Goal: Task Accomplishment & Management: Use online tool/utility

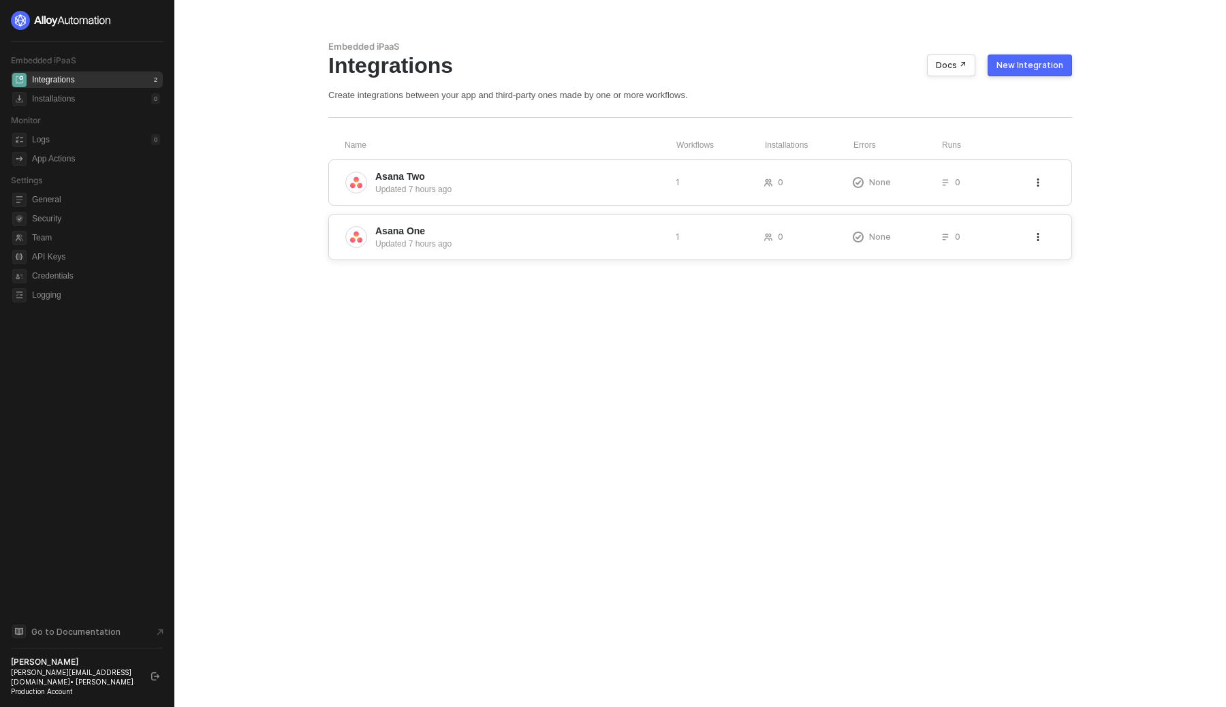
click at [604, 238] on div "Updated 7 hours ago" at bounding box center [519, 244] width 289 height 12
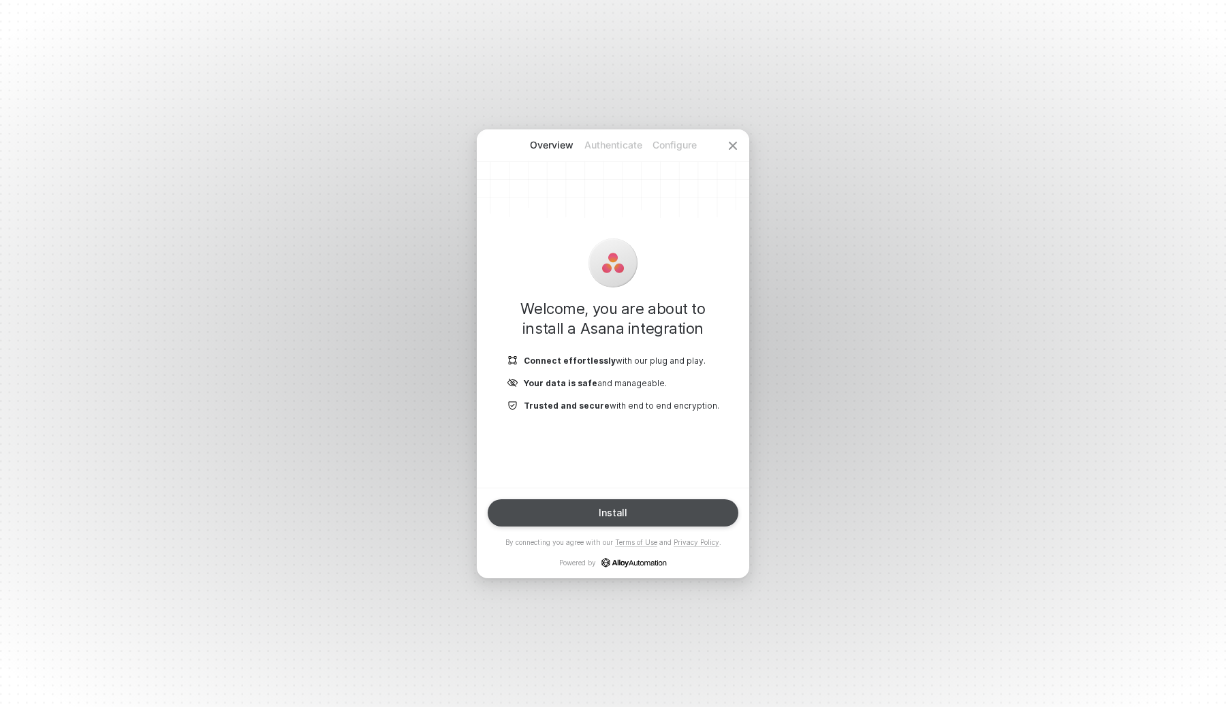
click at [644, 507] on button "Install" at bounding box center [613, 512] width 251 height 27
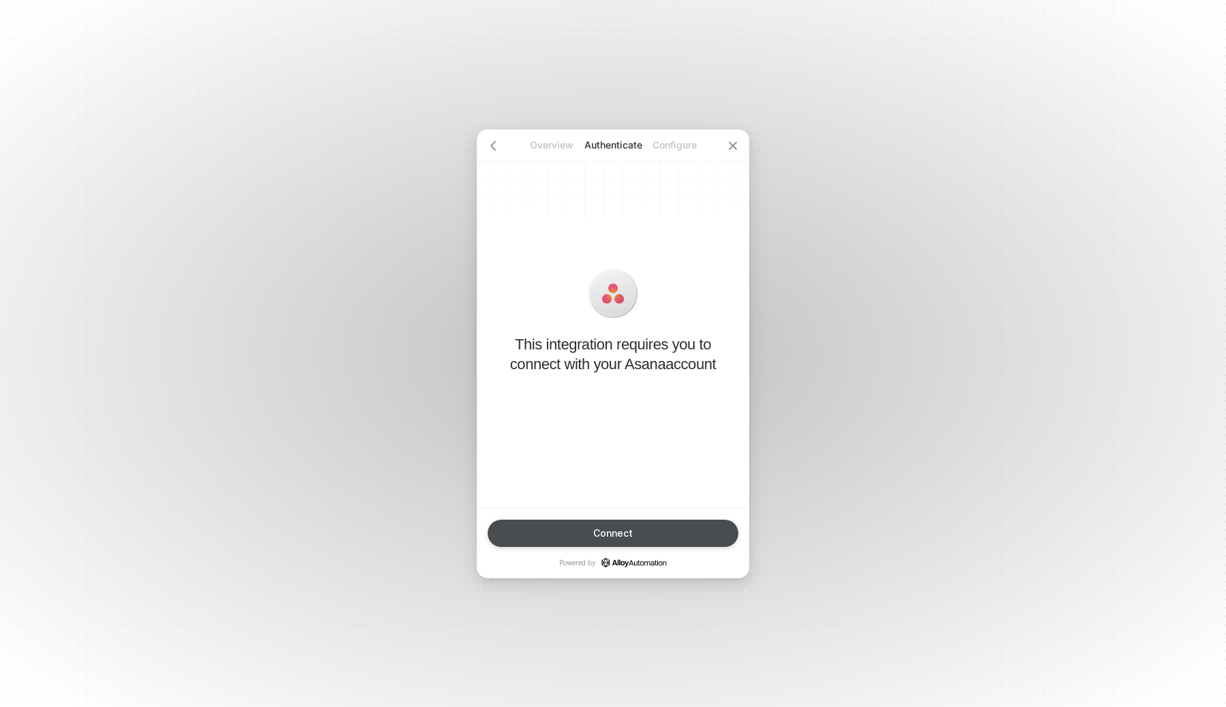
click at [625, 527] on button "Connect" at bounding box center [613, 533] width 251 height 27
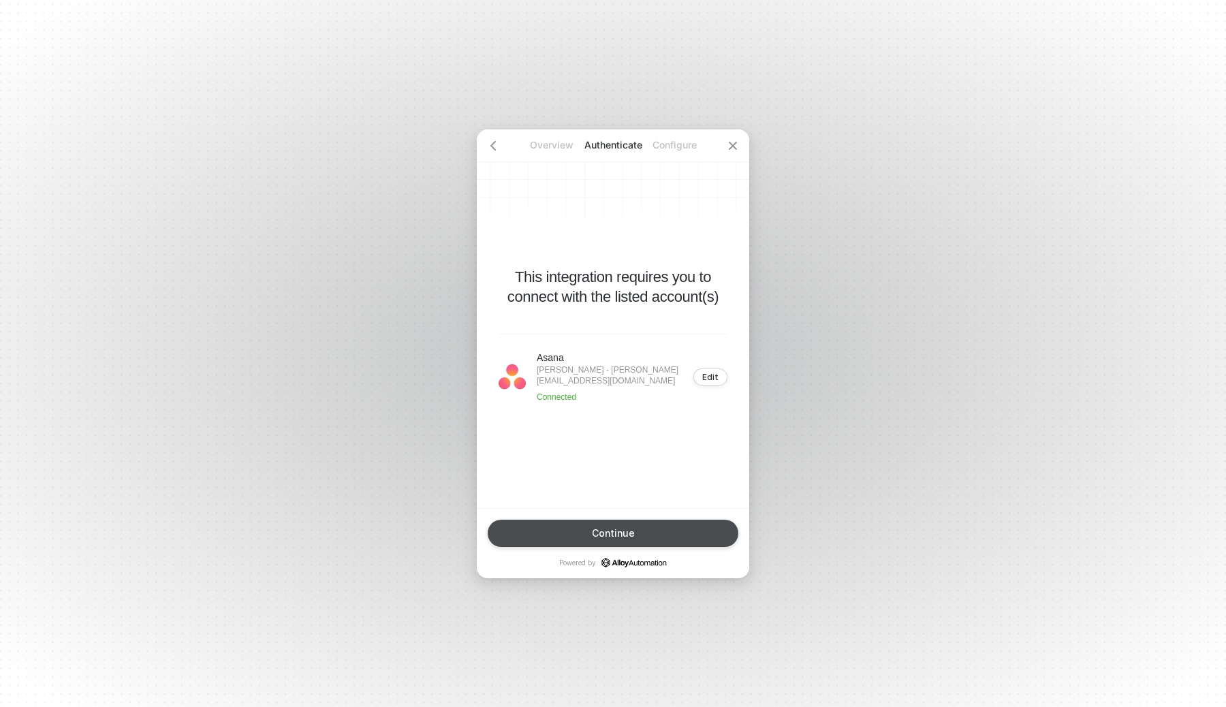
click at [622, 531] on div "Continue" at bounding box center [613, 533] width 43 height 11
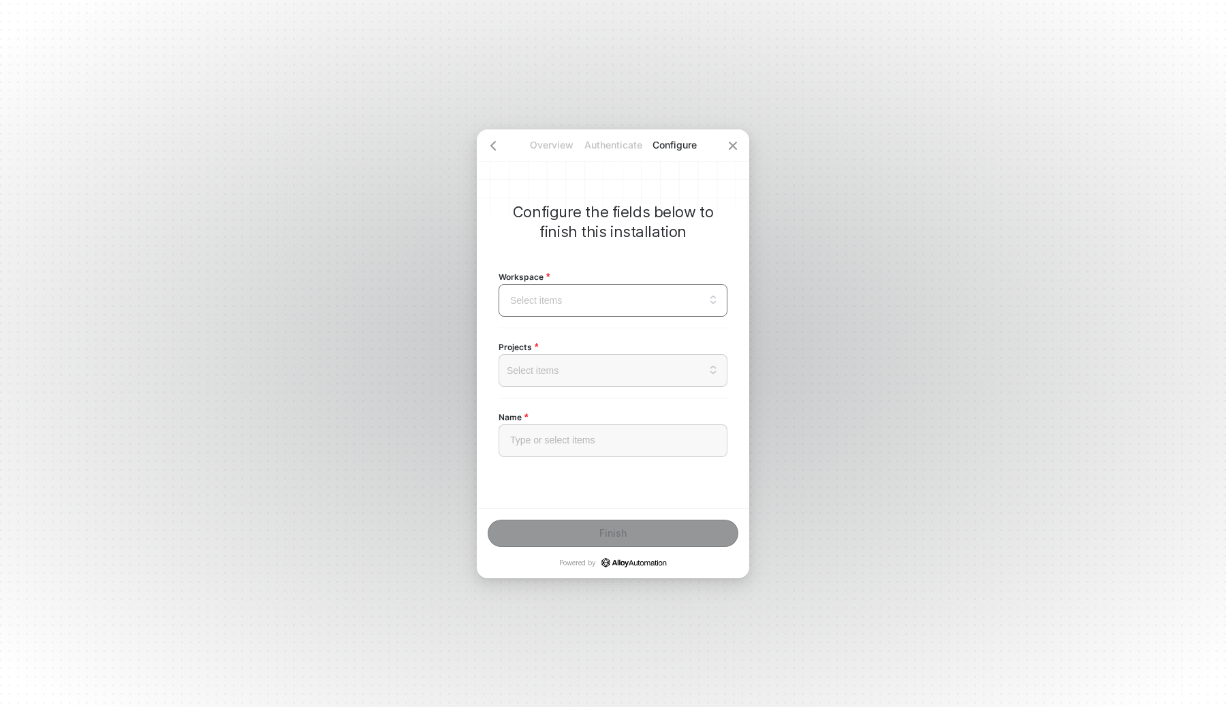
click at [655, 300] on input "search" at bounding box center [613, 300] width 213 height 31
click at [649, 236] on p "Configure the fields below to finish this installation" at bounding box center [613, 222] width 229 height 40
click at [638, 295] on input "search" at bounding box center [613, 300] width 213 height 31
click at [606, 373] on div "runalloy.com" at bounding box center [612, 368] width 211 height 15
click at [576, 373] on div at bounding box center [613, 370] width 206 height 11
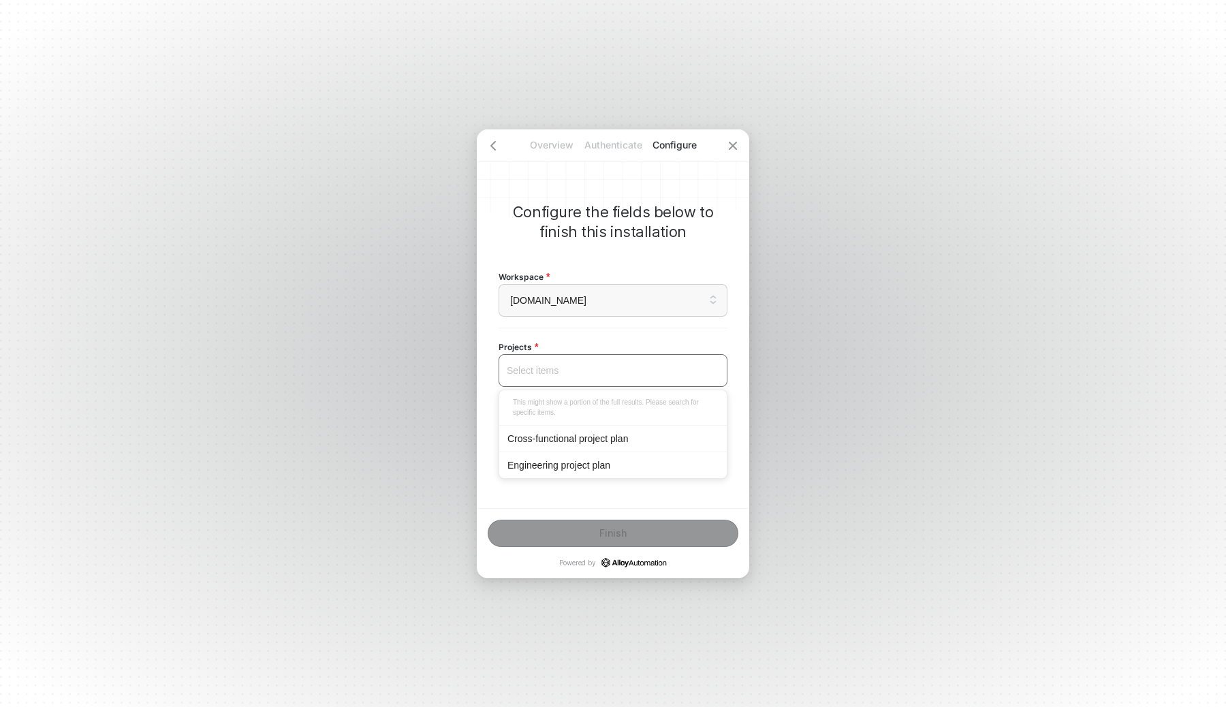
click at [584, 447] on div "Cross-functional project plan" at bounding box center [612, 438] width 227 height 27
click at [592, 462] on div "Engineering project plan" at bounding box center [612, 465] width 211 height 15
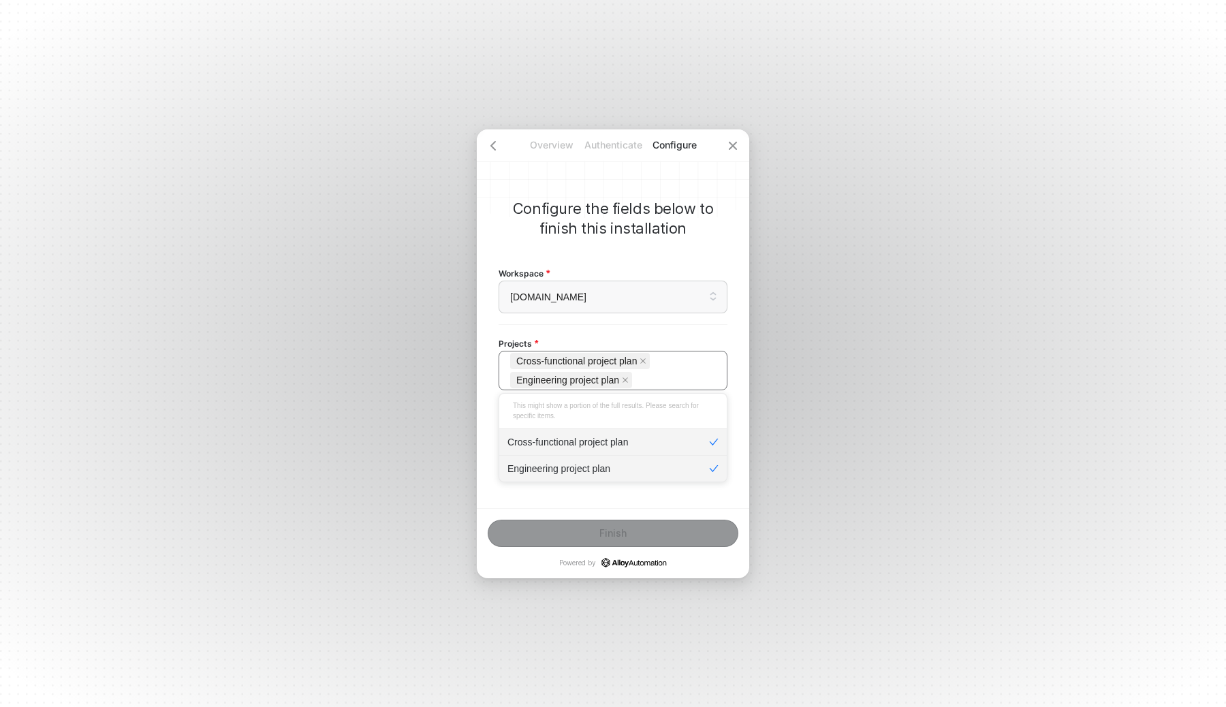
click at [716, 465] on icon "check" at bounding box center [714, 469] width 10 height 10
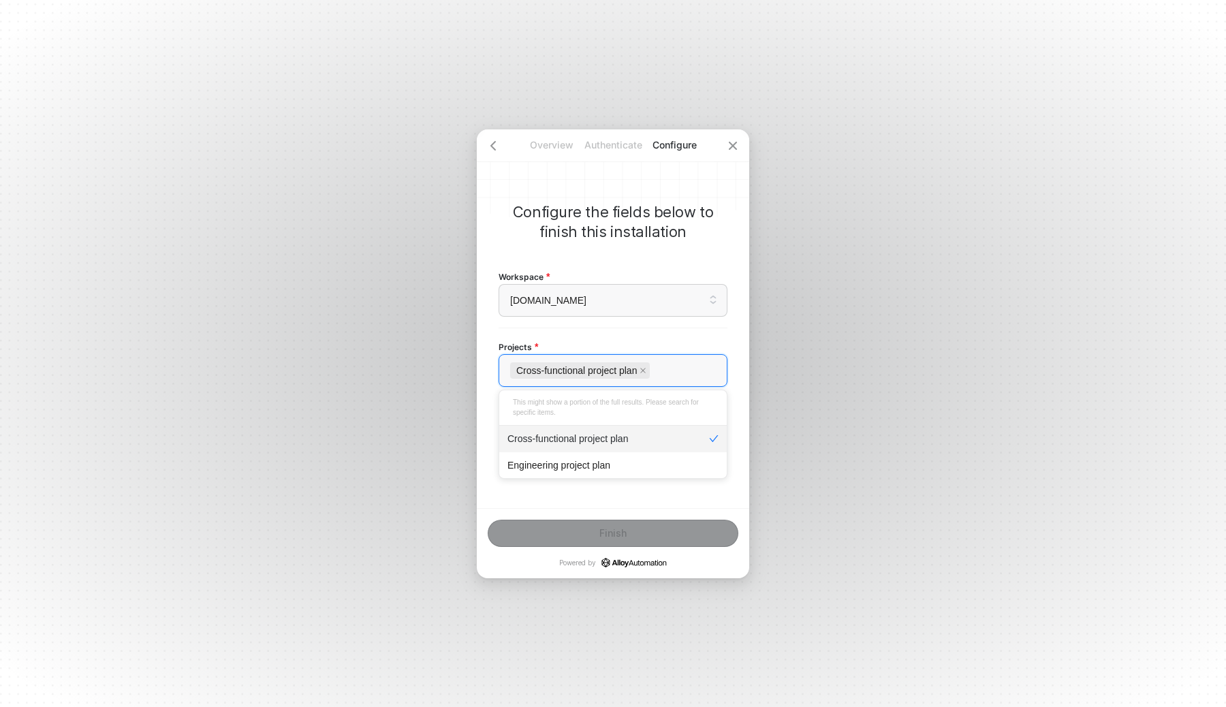
click at [717, 504] on div "Configure the fields below to finish this installation Workspace runalloy.com T…" at bounding box center [613, 318] width 272 height 379
click at [642, 435] on div "Type or select items ﻿" at bounding box center [613, 441] width 206 height 12
click at [685, 502] on div "Configure the fields below to finish this installation Workspace runalloy.com T…" at bounding box center [613, 318] width 272 height 379
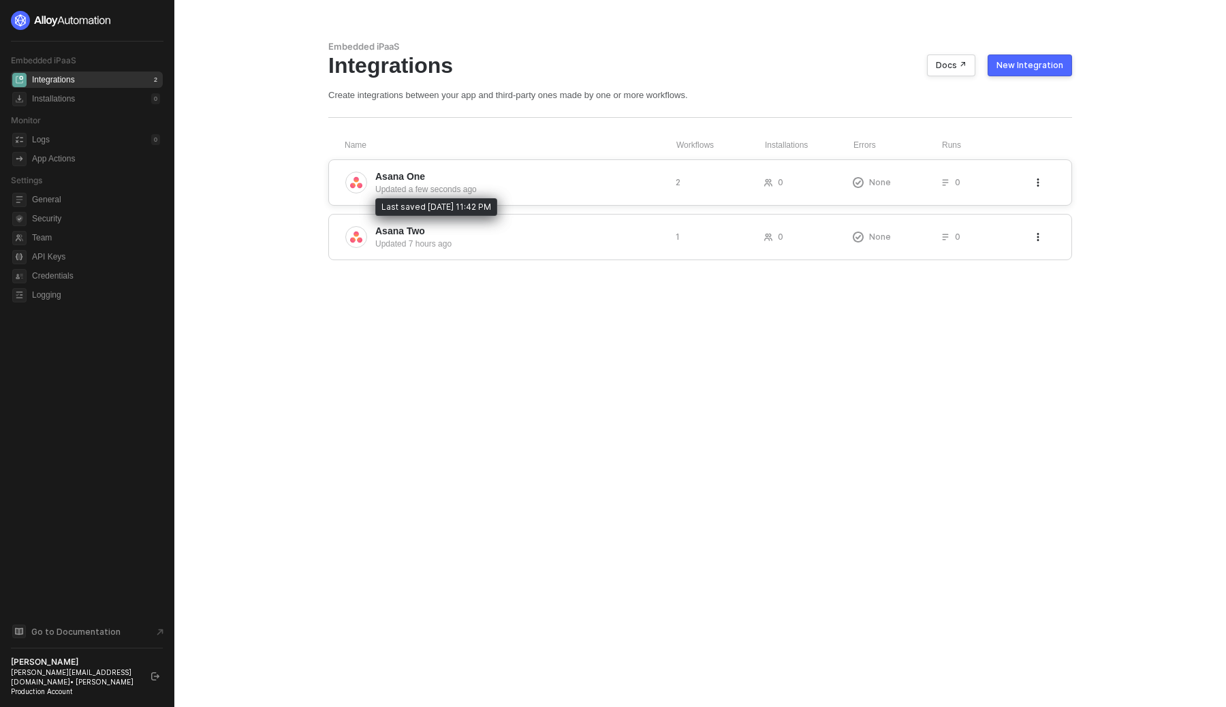
click at [576, 195] on div "Updated a few seconds ago" at bounding box center [519, 189] width 289 height 12
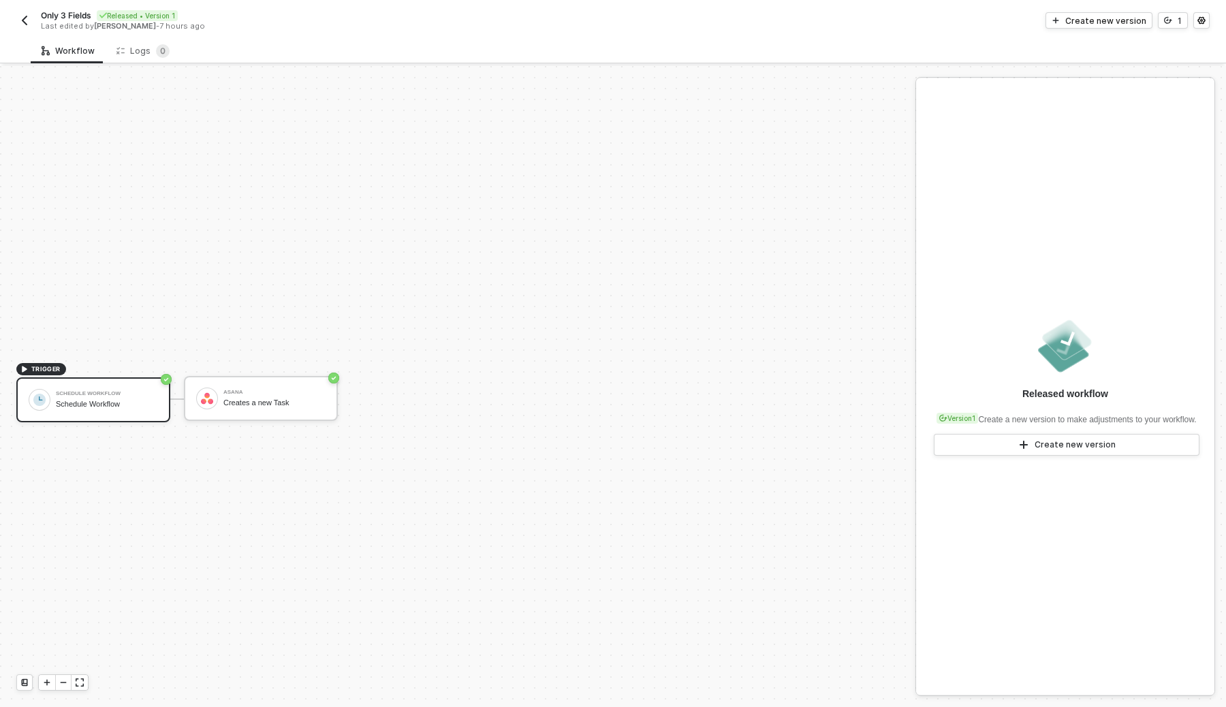
scroll to position [25, 0]
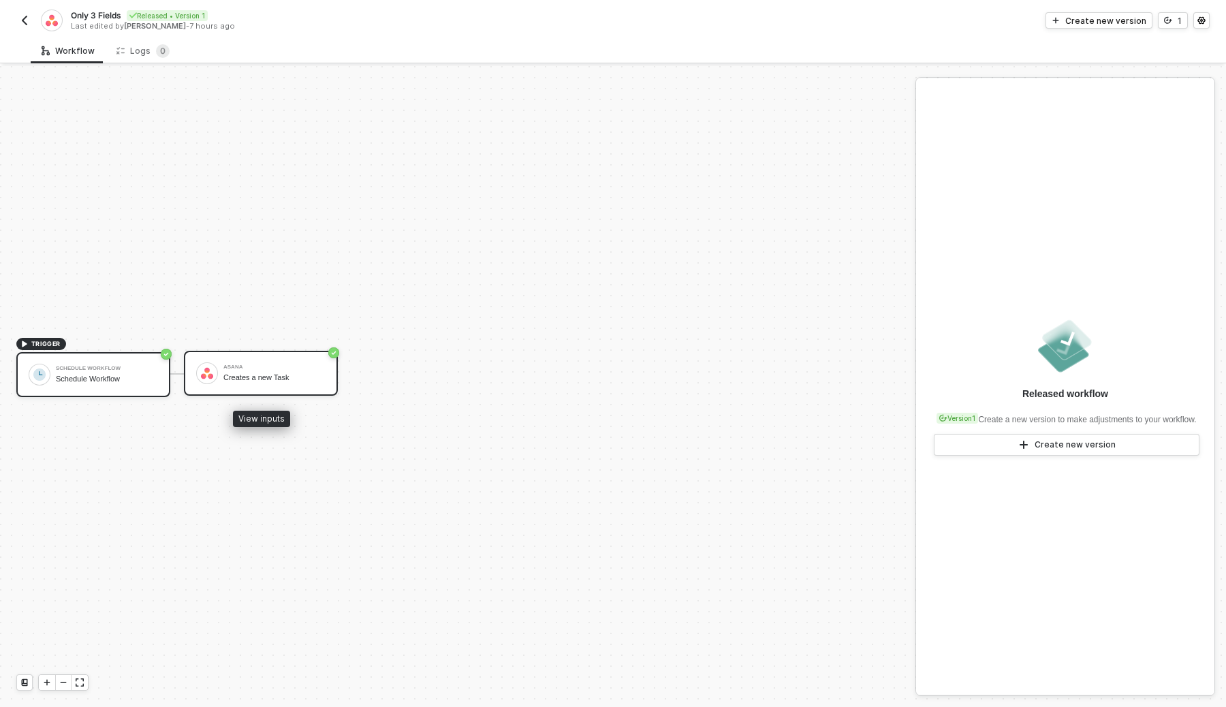
click at [231, 358] on div "[PERSON_NAME] Creates a new Task" at bounding box center [261, 373] width 154 height 45
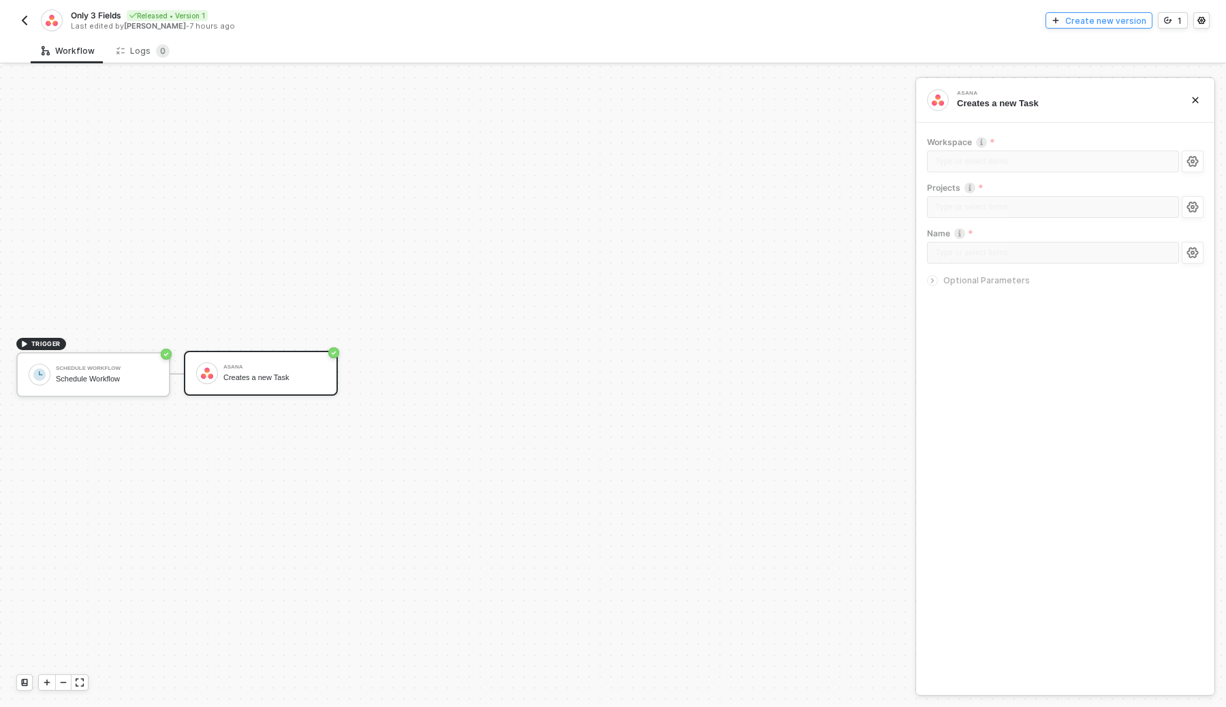
click at [1122, 16] on div "Create new version" at bounding box center [1105, 21] width 81 height 12
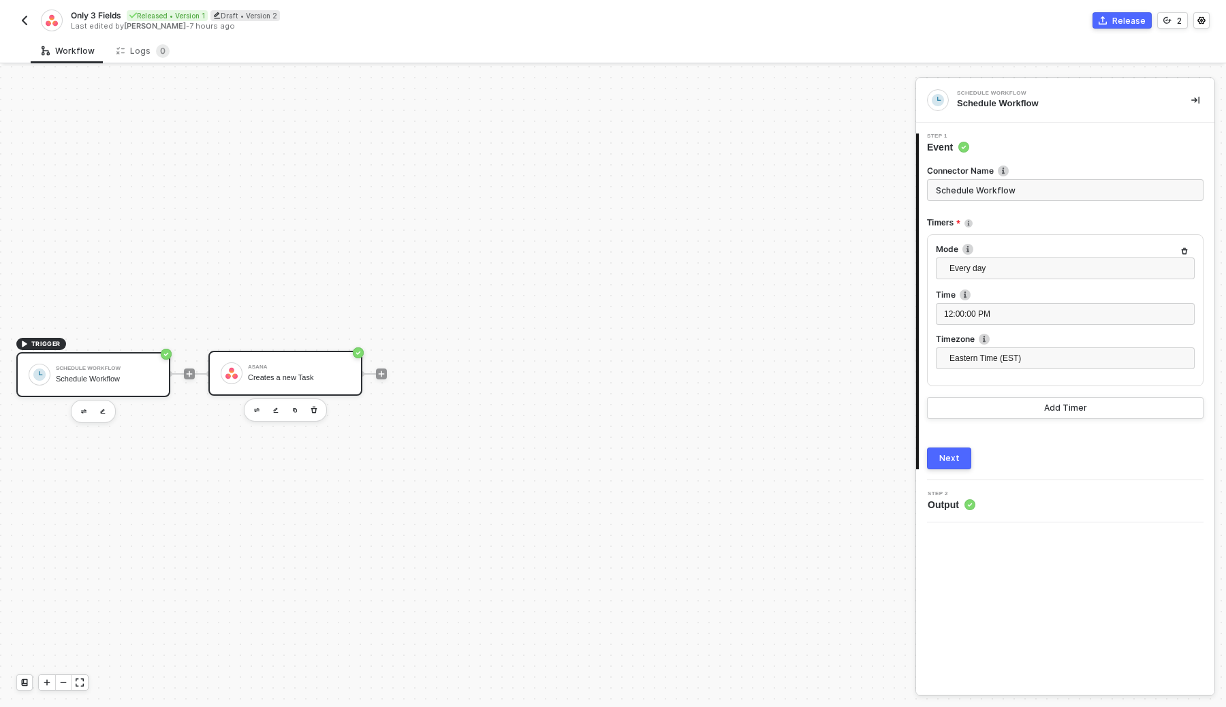
click at [270, 382] on div "[PERSON_NAME] Creates a new Task" at bounding box center [299, 373] width 102 height 26
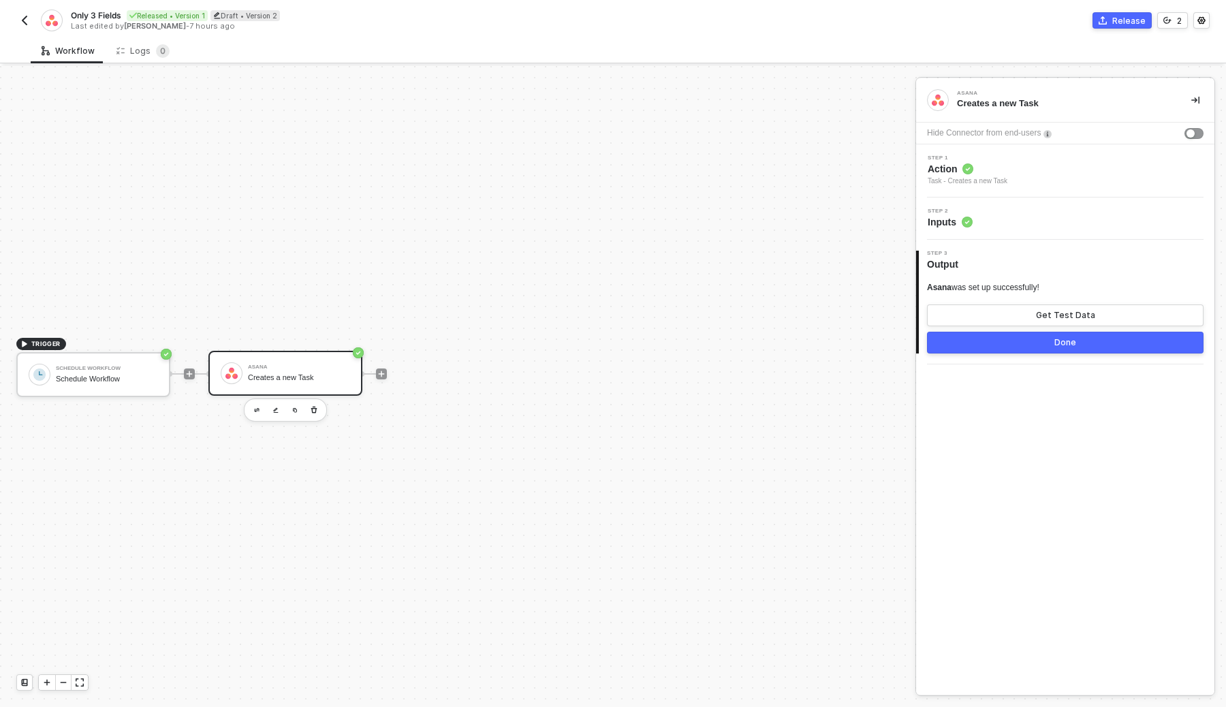
click at [1052, 229] on div "Step 2 Inputs" at bounding box center [1065, 219] width 298 height 42
click at [982, 223] on div "Step 2 Inputs" at bounding box center [1067, 218] width 295 height 20
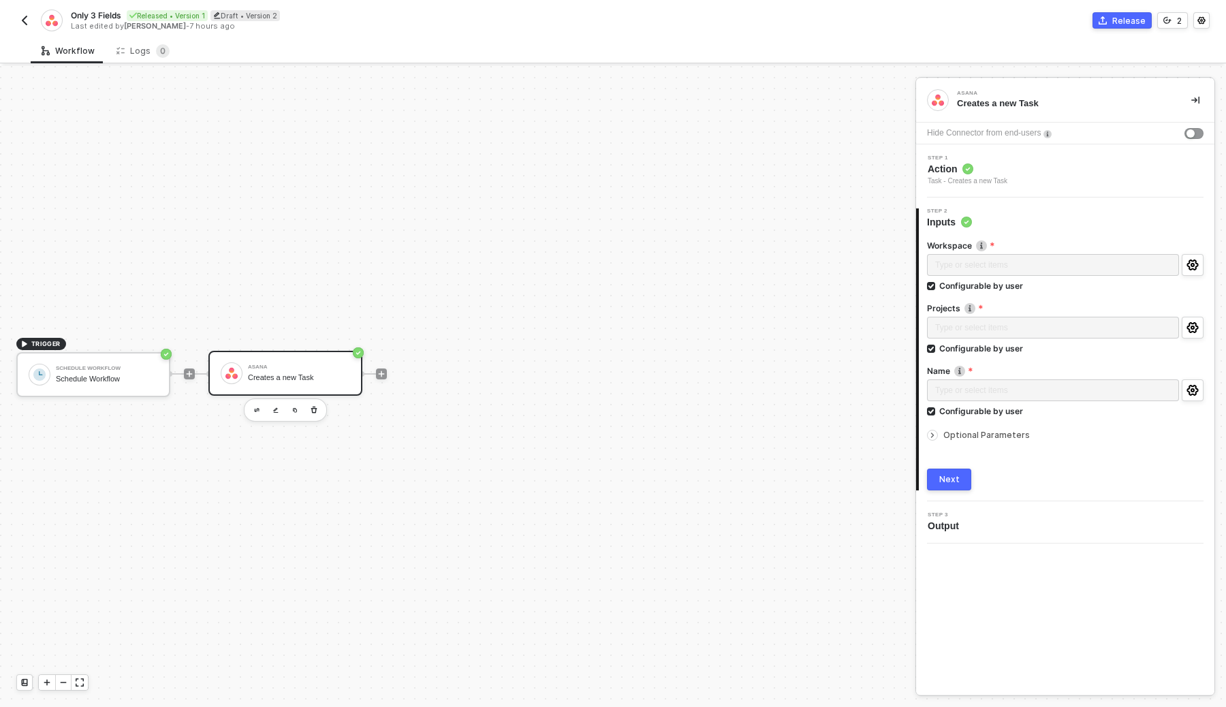
click at [22, 12] on button "button" at bounding box center [24, 20] width 16 height 16
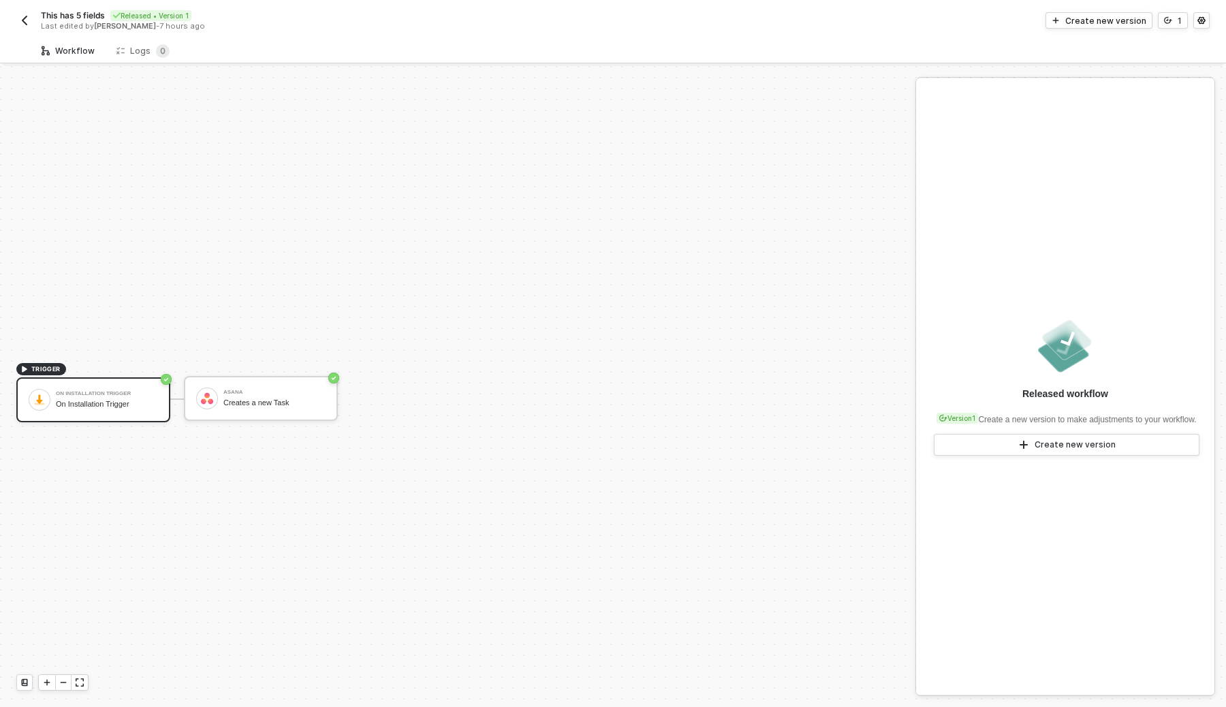
scroll to position [25, 0]
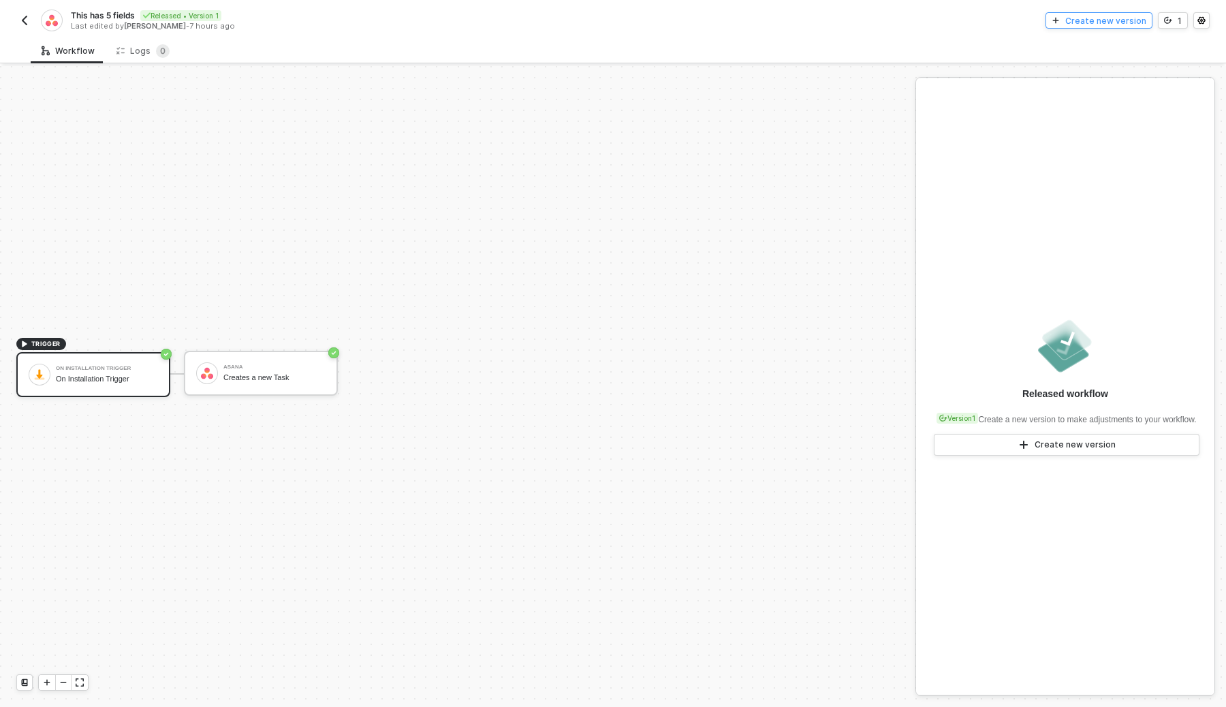
click at [1114, 27] on button "Create new version" at bounding box center [1099, 20] width 107 height 16
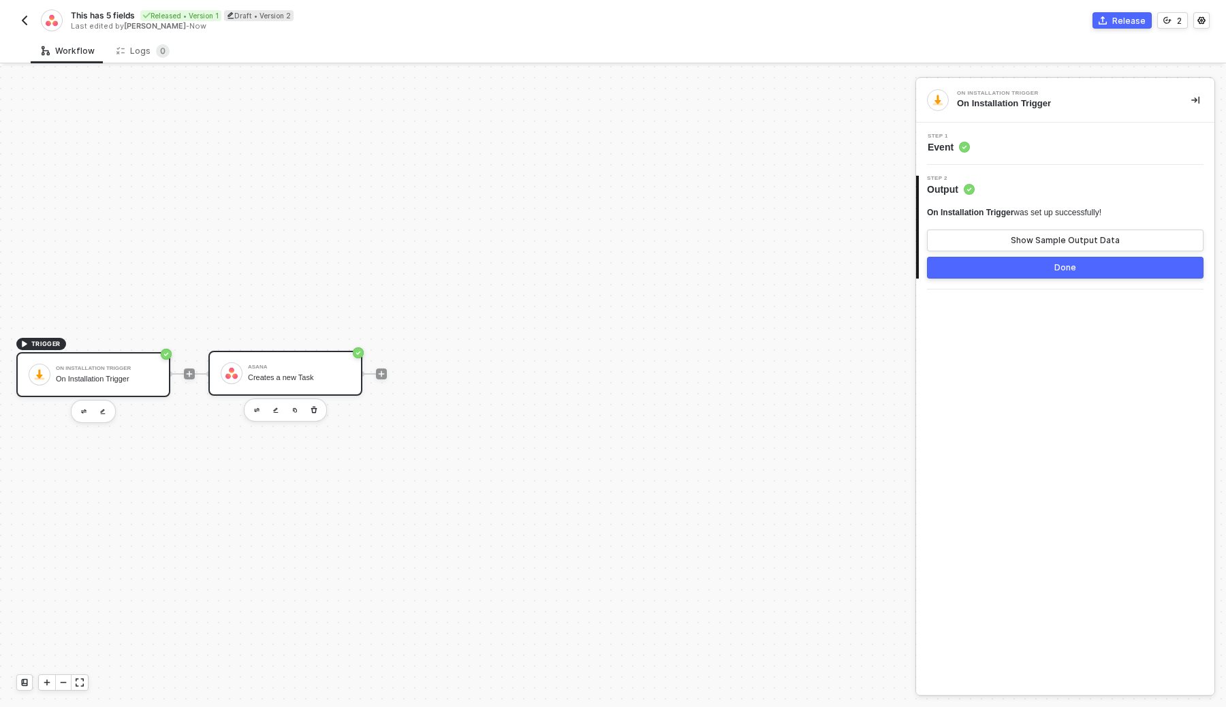
click at [303, 373] on div "Asana Creates a new Task" at bounding box center [299, 373] width 102 height 26
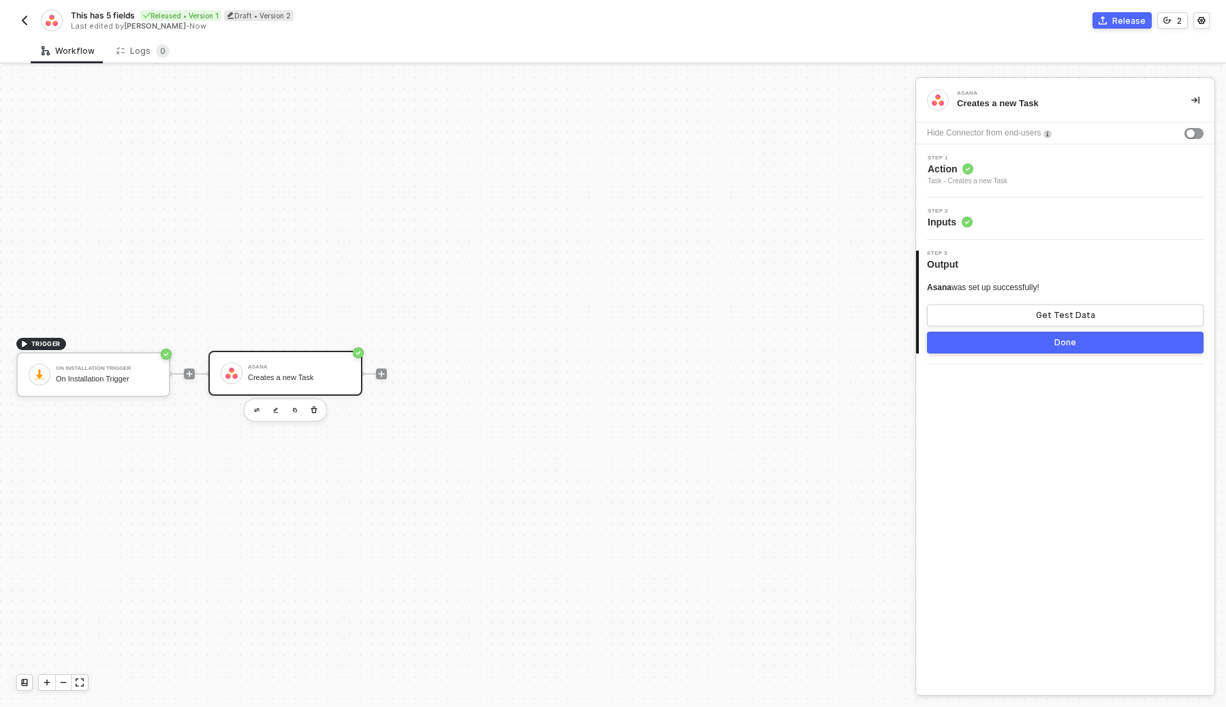
click at [1003, 229] on div "Step 2 Inputs" at bounding box center [1065, 219] width 298 height 42
click at [1001, 226] on div "Step 2 Inputs" at bounding box center [1067, 218] width 295 height 20
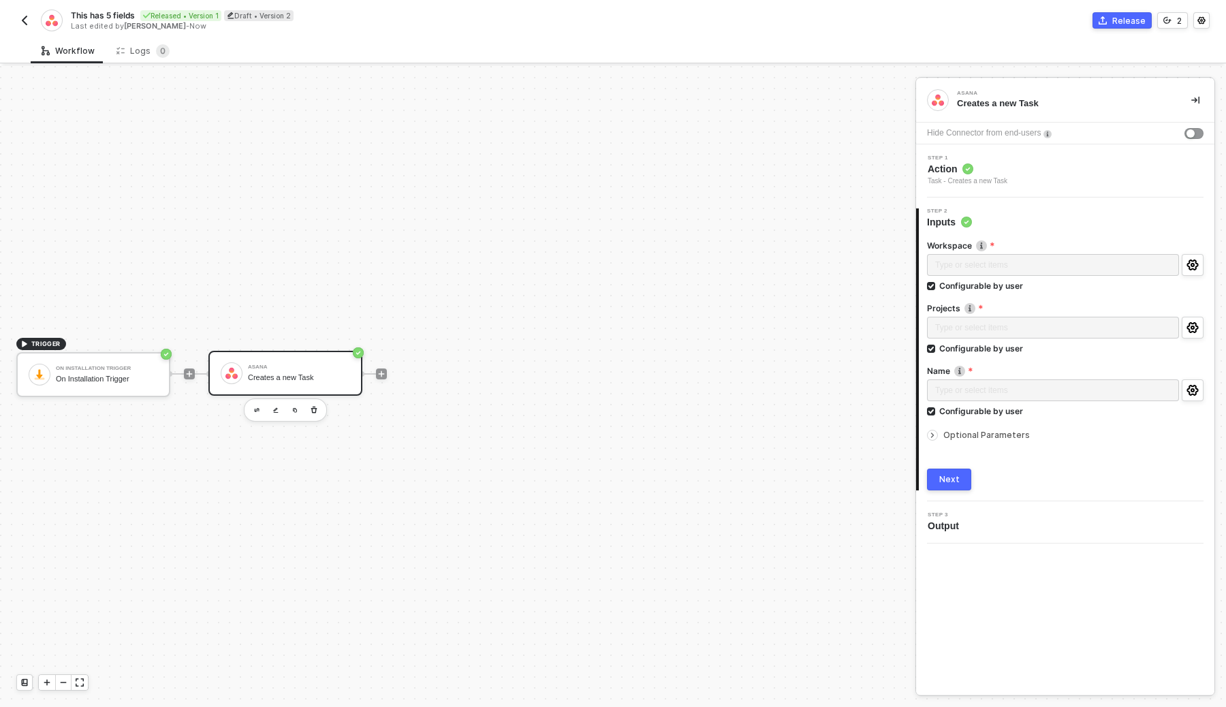
click at [949, 433] on span "Optional Parameters" at bounding box center [986, 435] width 87 height 10
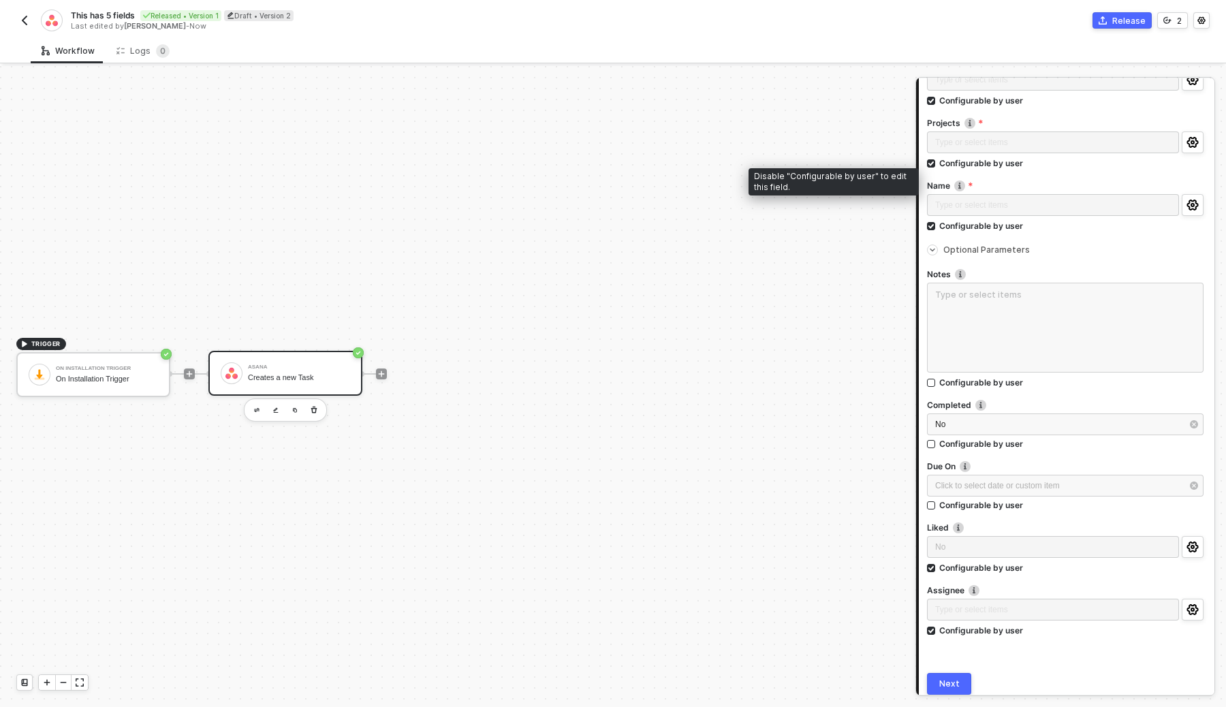
scroll to position [174, 0]
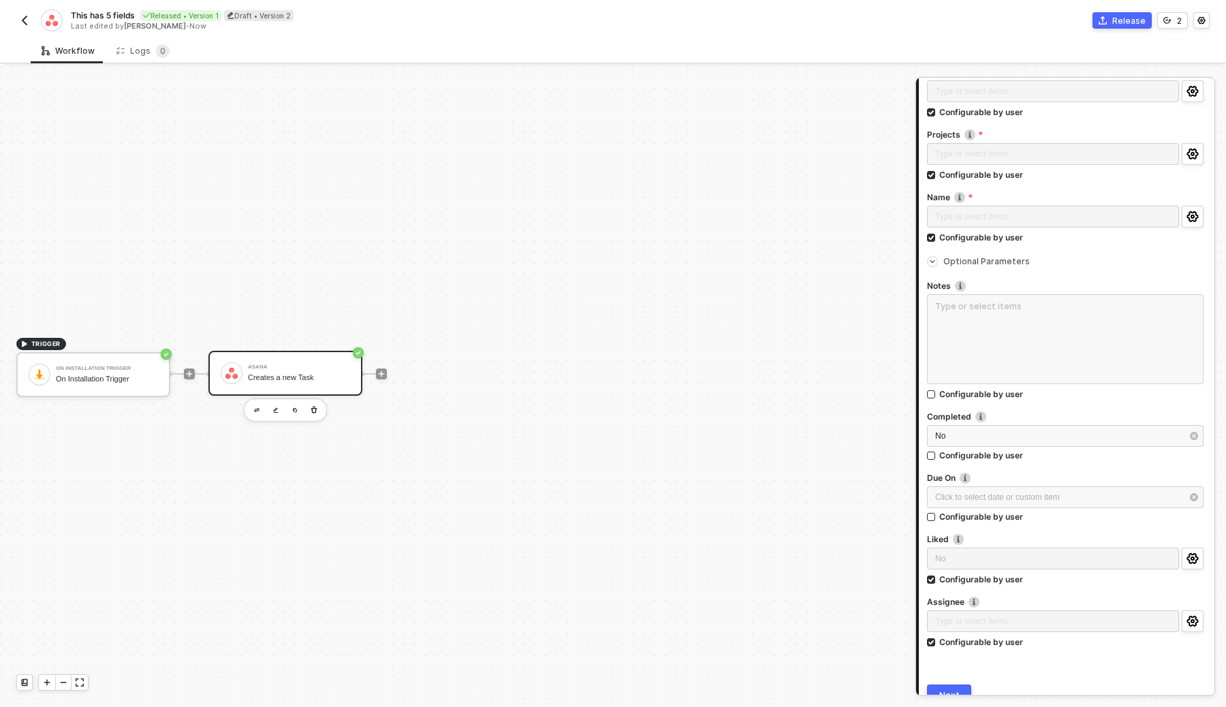
click at [31, 25] on button "button" at bounding box center [24, 20] width 16 height 16
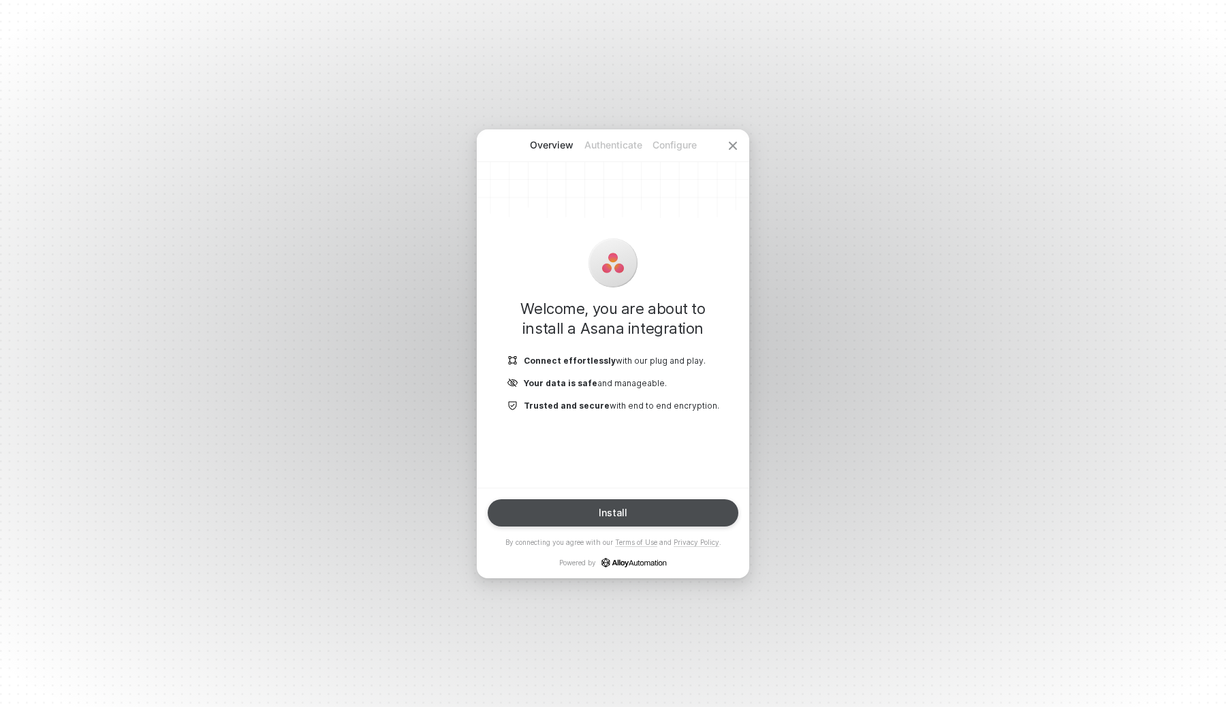
click at [635, 516] on button "Install" at bounding box center [613, 512] width 251 height 27
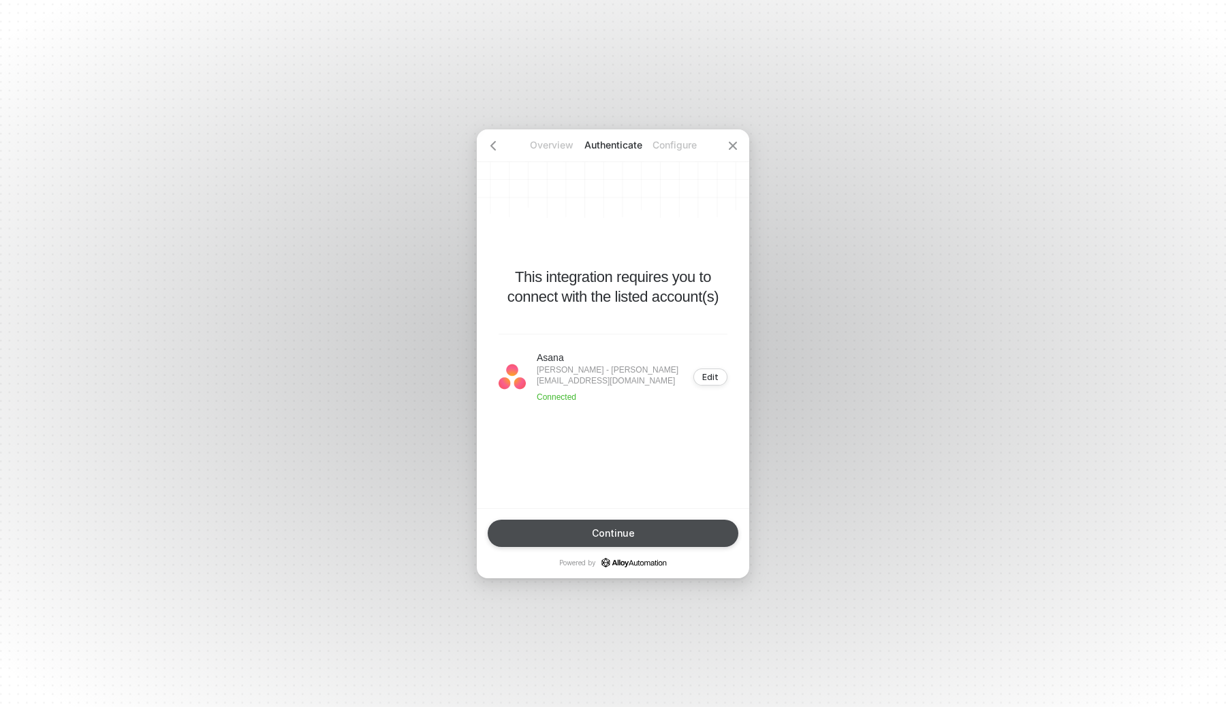
click at [625, 533] on div "Continue" at bounding box center [613, 533] width 43 height 11
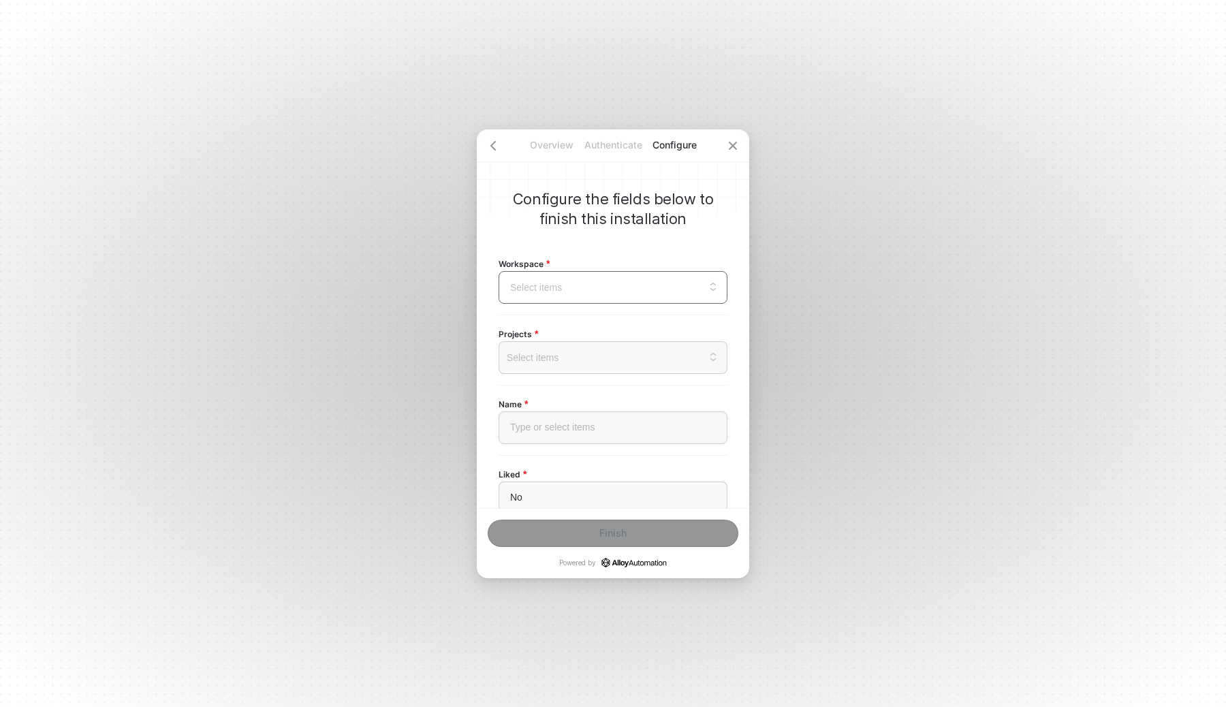
click at [637, 293] on input "search" at bounding box center [613, 287] width 213 height 31
click at [595, 355] on div "[DOMAIN_NAME]" at bounding box center [612, 355] width 211 height 15
click at [583, 357] on div at bounding box center [613, 357] width 206 height 11
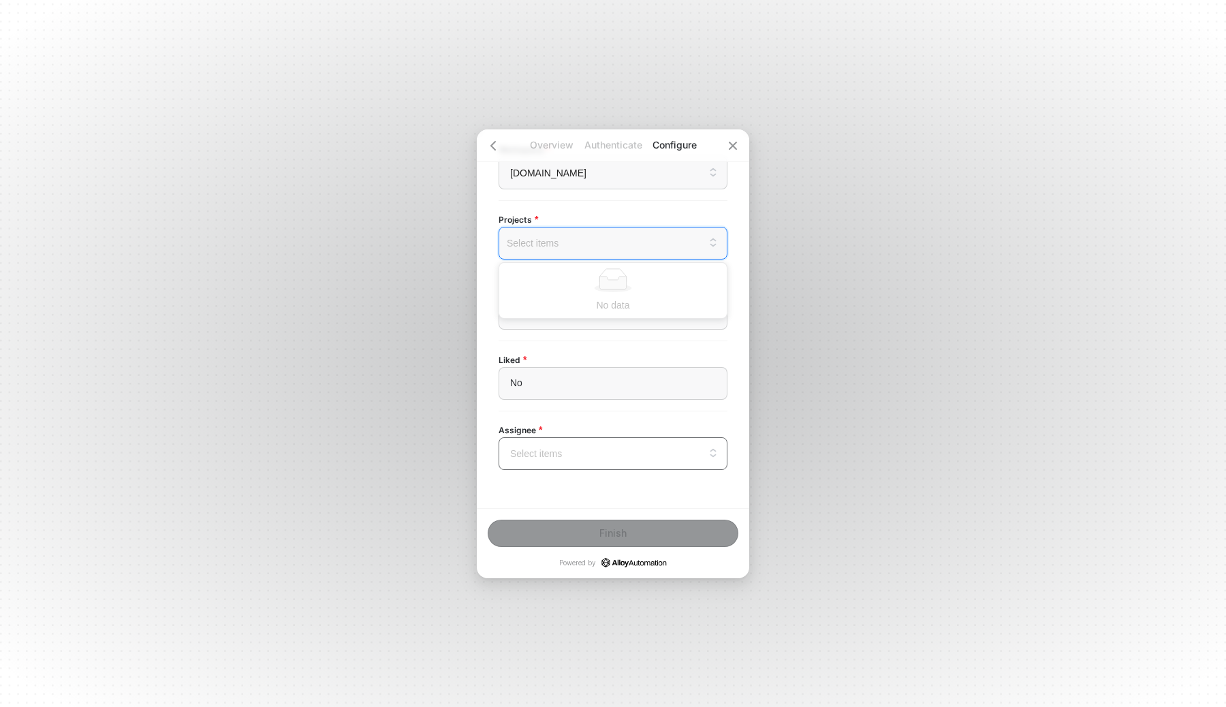
click at [590, 455] on input "search" at bounding box center [613, 453] width 213 height 31
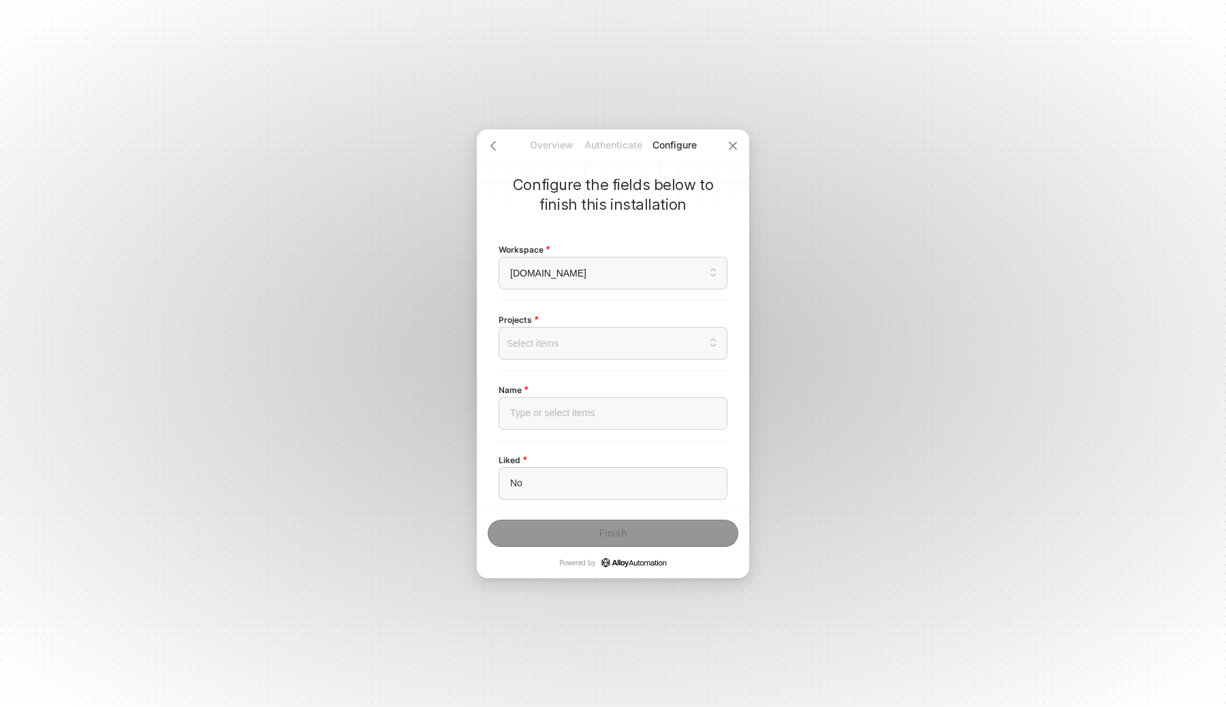
scroll to position [12, 0]
click at [618, 340] on div at bounding box center [613, 345] width 206 height 11
